Goal: Task Accomplishment & Management: Manage account settings

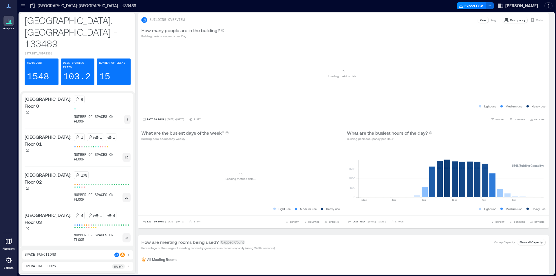
click at [6, 260] on icon at bounding box center [8, 260] width 7 height 7
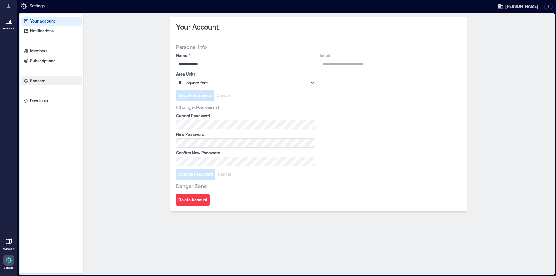
click at [32, 82] on p "Sensors" at bounding box center [37, 81] width 15 height 6
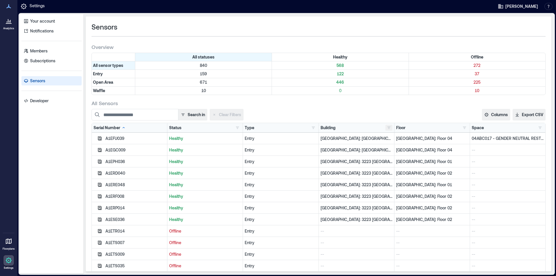
click at [386, 128] on button "button" at bounding box center [389, 128] width 7 height 6
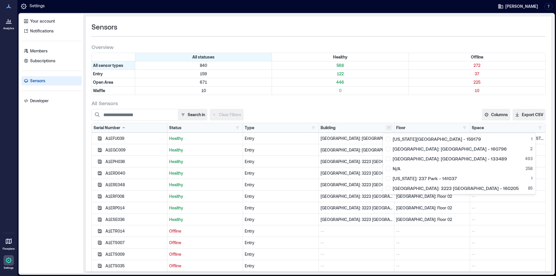
click at [386, 127] on button "button" at bounding box center [389, 128] width 7 height 6
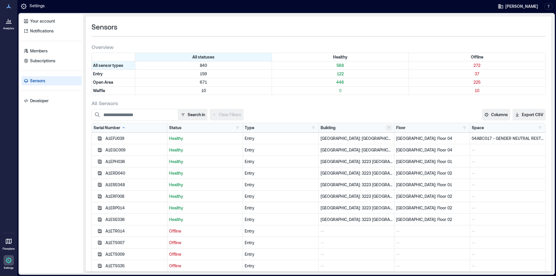
click at [388, 129] on button "button" at bounding box center [389, 128] width 7 height 6
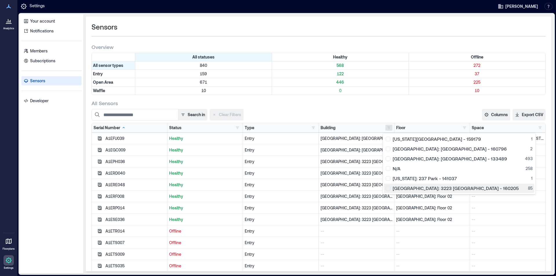
click at [389, 188] on div "[GEOGRAPHIC_DATA]: 3223 [GEOGRAPHIC_DATA] - 160205 85" at bounding box center [459, 188] width 147 height 6
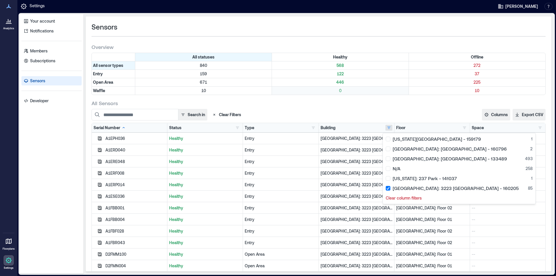
click at [404, 93] on p "0" at bounding box center [340, 91] width 134 height 6
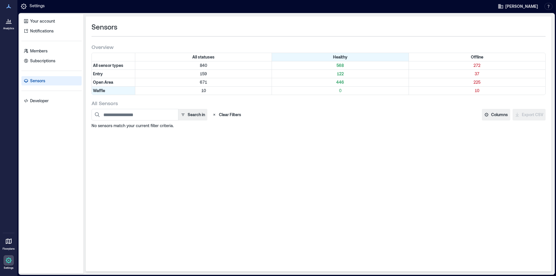
click at [227, 115] on button "Clear Filters" at bounding box center [227, 115] width 34 height 12
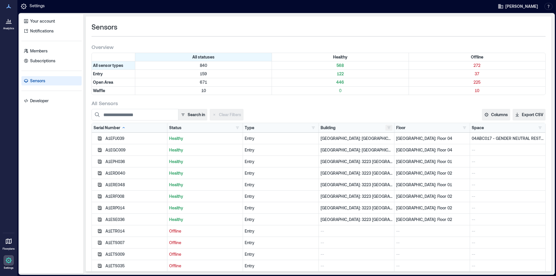
click at [388, 127] on button "button" at bounding box center [389, 128] width 7 height 6
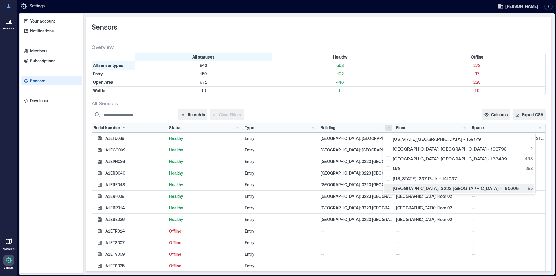
click at [390, 189] on div "[GEOGRAPHIC_DATA]: 3223 [GEOGRAPHIC_DATA] - 160205 85" at bounding box center [459, 188] width 147 height 6
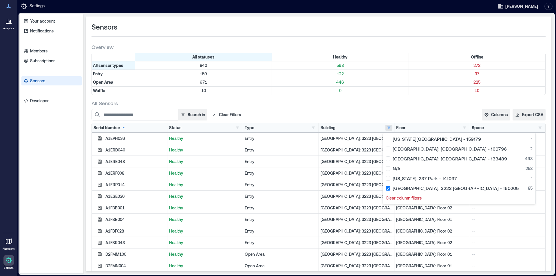
click at [434, 95] on div "All statuses Healthy Offline All sensor types 840 568 272 Entry 159 122 37 Open…" at bounding box center [319, 74] width 454 height 42
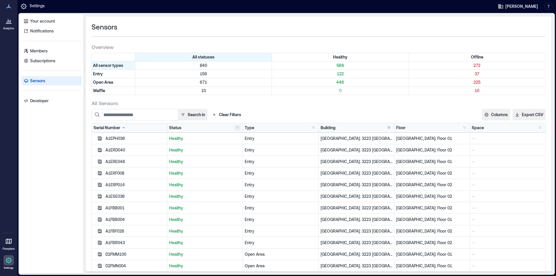
click at [236, 129] on button "button" at bounding box center [237, 128] width 7 height 6
click at [237, 151] on div "Offline 4" at bounding box center [254, 149] width 36 height 6
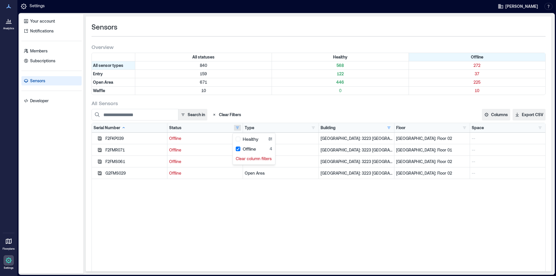
click at [311, 231] on div "F2FKP039 Offline Open Area [GEOGRAPHIC_DATA]: 3223 [GEOGRAPHIC_DATA] - 160205 […" at bounding box center [319, 205] width 454 height 145
click at [234, 128] on button "button" at bounding box center [237, 128] width 7 height 6
click at [386, 127] on button "button" at bounding box center [389, 128] width 7 height 6
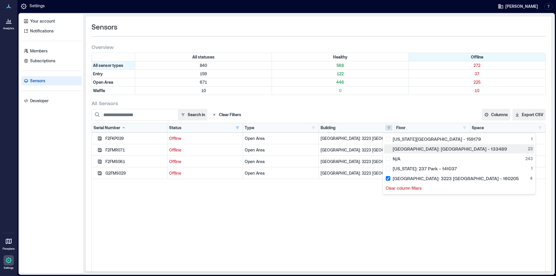
click at [389, 149] on div "[GEOGRAPHIC_DATA]: [GEOGRAPHIC_DATA] - 133489 23" at bounding box center [459, 149] width 147 height 6
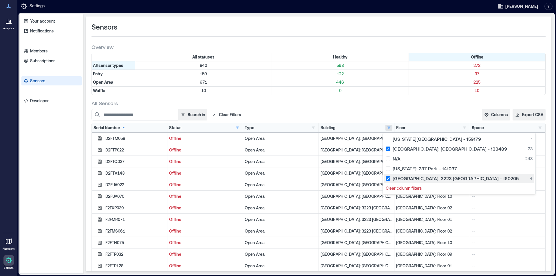
click at [388, 180] on div "[GEOGRAPHIC_DATA]: 3223 [GEOGRAPHIC_DATA] - 160205 4" at bounding box center [459, 179] width 147 height 6
click at [290, 90] on p "0" at bounding box center [340, 91] width 134 height 6
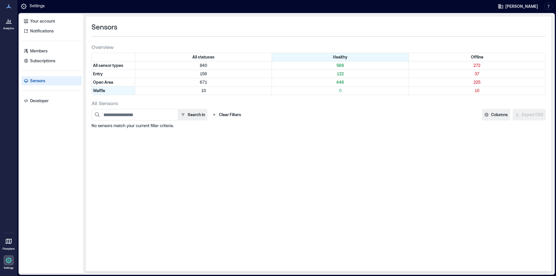
click at [236, 114] on button "Clear Filters" at bounding box center [227, 115] width 34 height 12
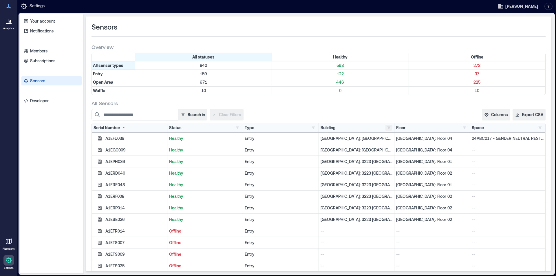
click at [386, 129] on button "button" at bounding box center [389, 128] width 7 height 6
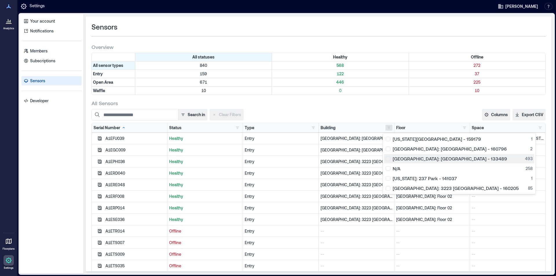
click at [389, 158] on div "[GEOGRAPHIC_DATA]: [GEOGRAPHIC_DATA] - 133489 493" at bounding box center [459, 159] width 147 height 6
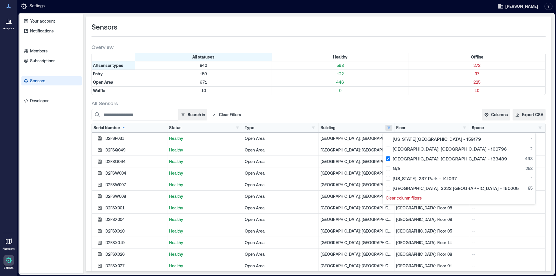
click at [326, 112] on div "Search in Clear Filters Columns Serial Number Status Type Building Floor Space …" at bounding box center [319, 115] width 454 height 12
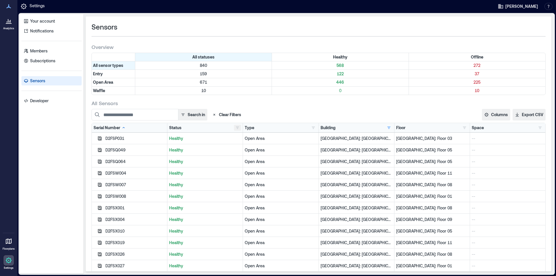
click at [235, 127] on button "button" at bounding box center [237, 128] width 7 height 6
click at [238, 149] on div "Offline 23" at bounding box center [254, 149] width 36 height 6
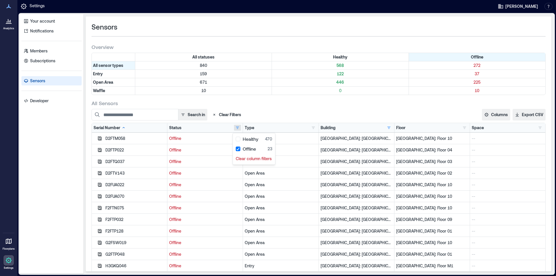
click at [408, 109] on div "Search in Clear Filters Columns Serial Number Status Type Building Floor Space …" at bounding box center [319, 115] width 454 height 12
click at [311, 127] on button "button" at bounding box center [313, 128] width 7 height 6
click at [236, 128] on button "button" at bounding box center [237, 128] width 7 height 6
click at [386, 128] on button "button" at bounding box center [389, 128] width 7 height 6
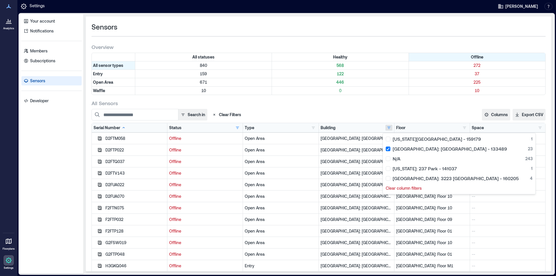
click at [307, 127] on div "Type Entry 3 Open Area 11 Waffle 9" at bounding box center [281, 128] width 72 height 6
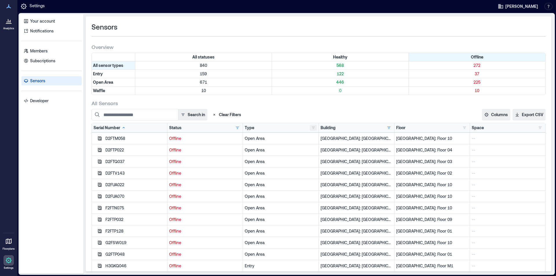
click at [311, 127] on button "button" at bounding box center [313, 128] width 7 height 6
click at [237, 127] on button "button" at bounding box center [237, 128] width 7 height 6
click at [238, 150] on div "Offline 23" at bounding box center [254, 149] width 36 height 6
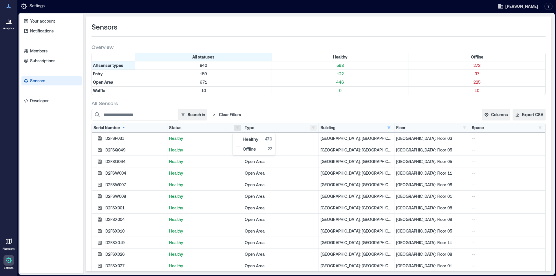
click at [312, 128] on button "button" at bounding box center [313, 128] width 7 height 6
click at [290, 108] on div "All Sensors Search in Clear Filters Columns Serial Number Status Type Building …" at bounding box center [319, 189] width 454 height 178
click at [532, 113] on button "Export CSV" at bounding box center [529, 115] width 33 height 12
click at [387, 127] on button "button" at bounding box center [389, 128] width 7 height 6
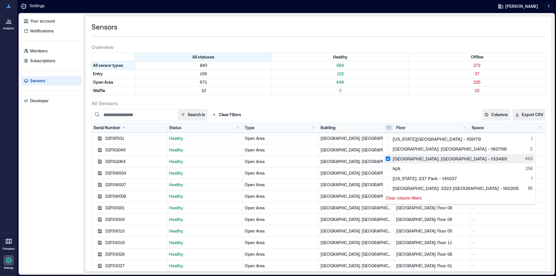
click at [387, 160] on div "[GEOGRAPHIC_DATA]: [GEOGRAPHIC_DATA] - 133489 493" at bounding box center [459, 159] width 147 height 6
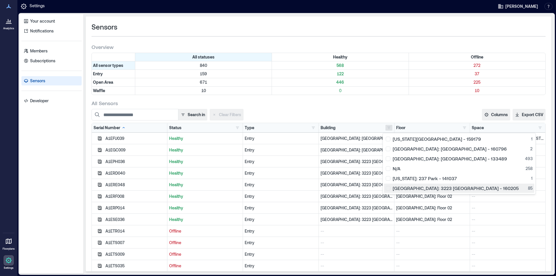
click at [388, 189] on div "[GEOGRAPHIC_DATA]: 3223 [GEOGRAPHIC_DATA] - 160205 85" at bounding box center [459, 188] width 147 height 6
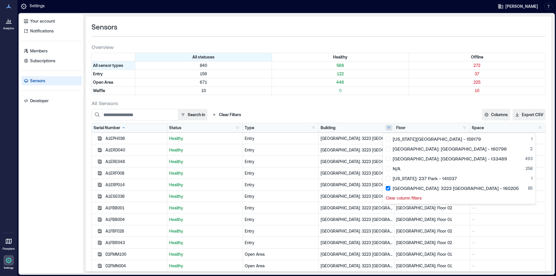
click at [371, 105] on div "All Sensors" at bounding box center [319, 103] width 454 height 7
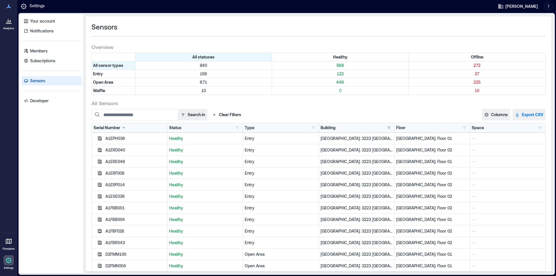
click at [531, 114] on button "Export CSV" at bounding box center [529, 115] width 33 height 12
click at [386, 128] on button "button" at bounding box center [389, 128] width 7 height 6
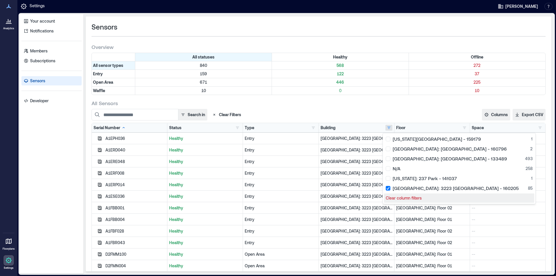
click at [404, 200] on p "Clear column filters" at bounding box center [404, 198] width 36 height 6
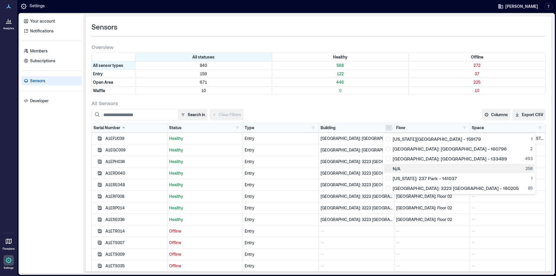
click at [390, 168] on div "N/A 258" at bounding box center [459, 169] width 147 height 6
